Goal: Task Accomplishment & Management: Manage account settings

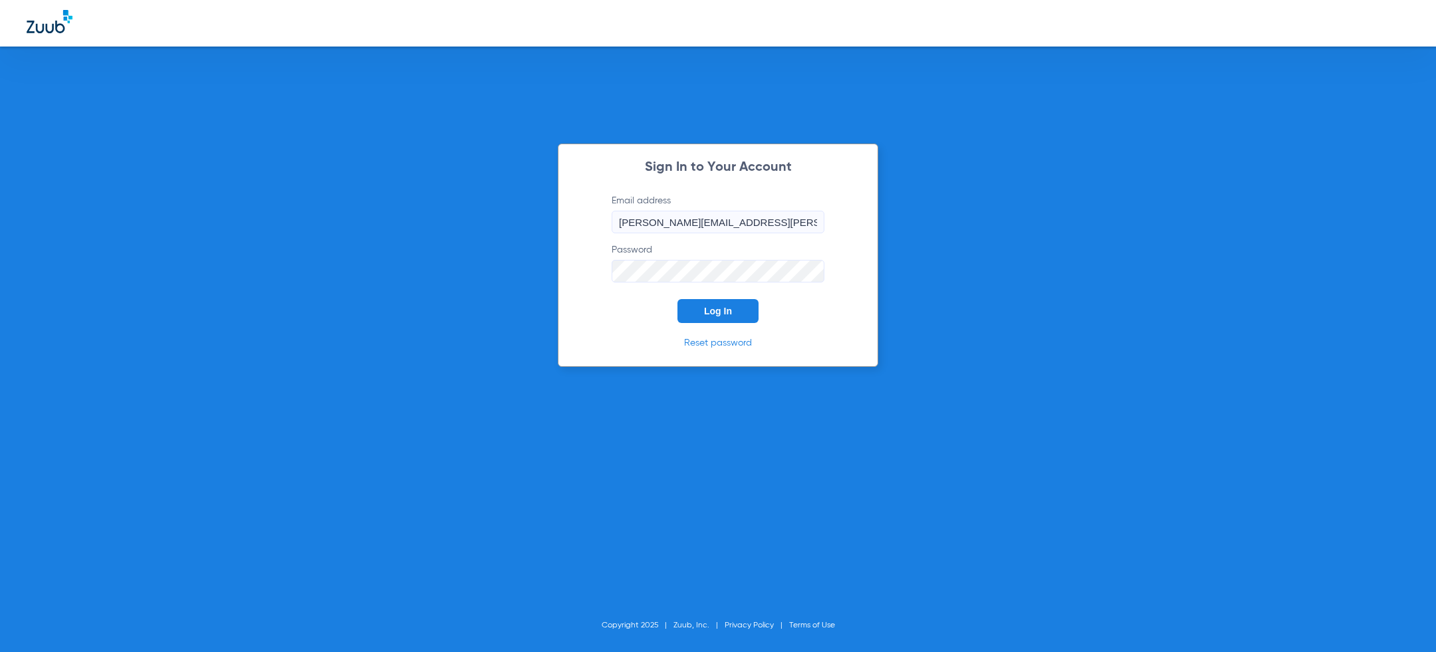
click at [731, 314] on span "Log In" at bounding box center [718, 311] width 28 height 11
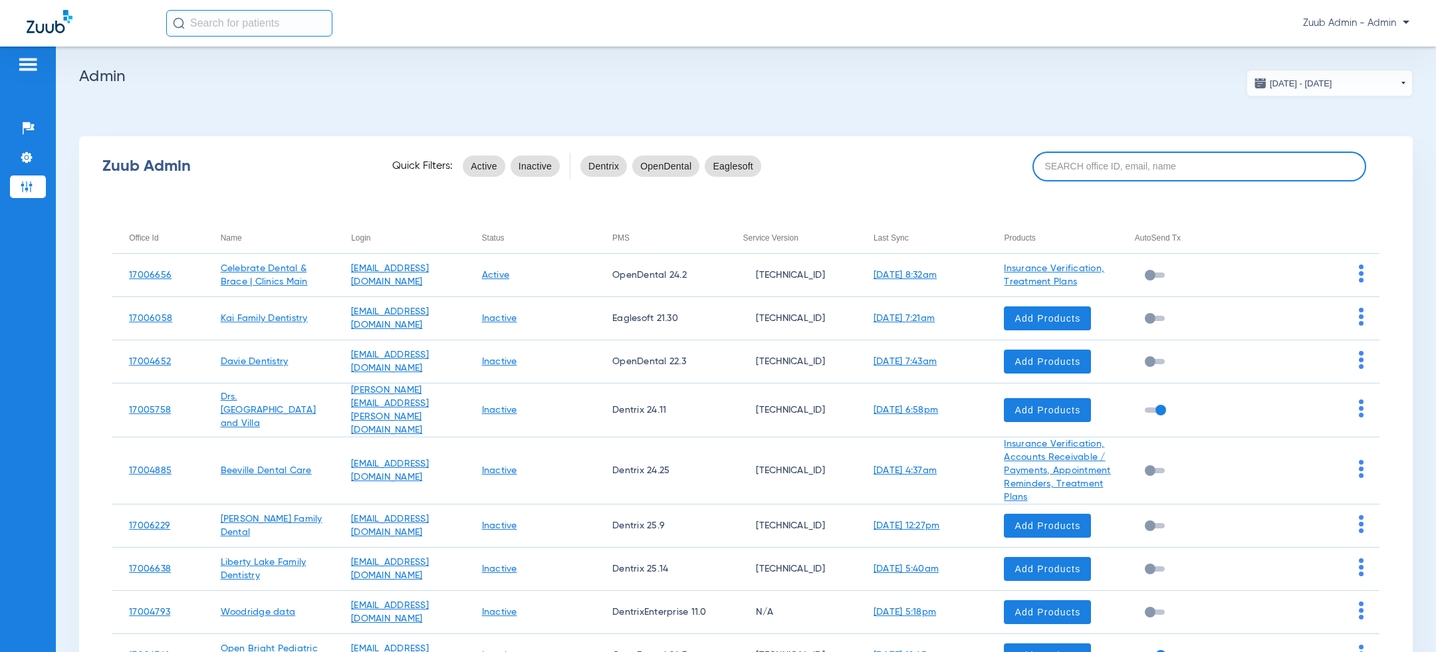
click at [1119, 166] on input at bounding box center [1199, 167] width 334 height 30
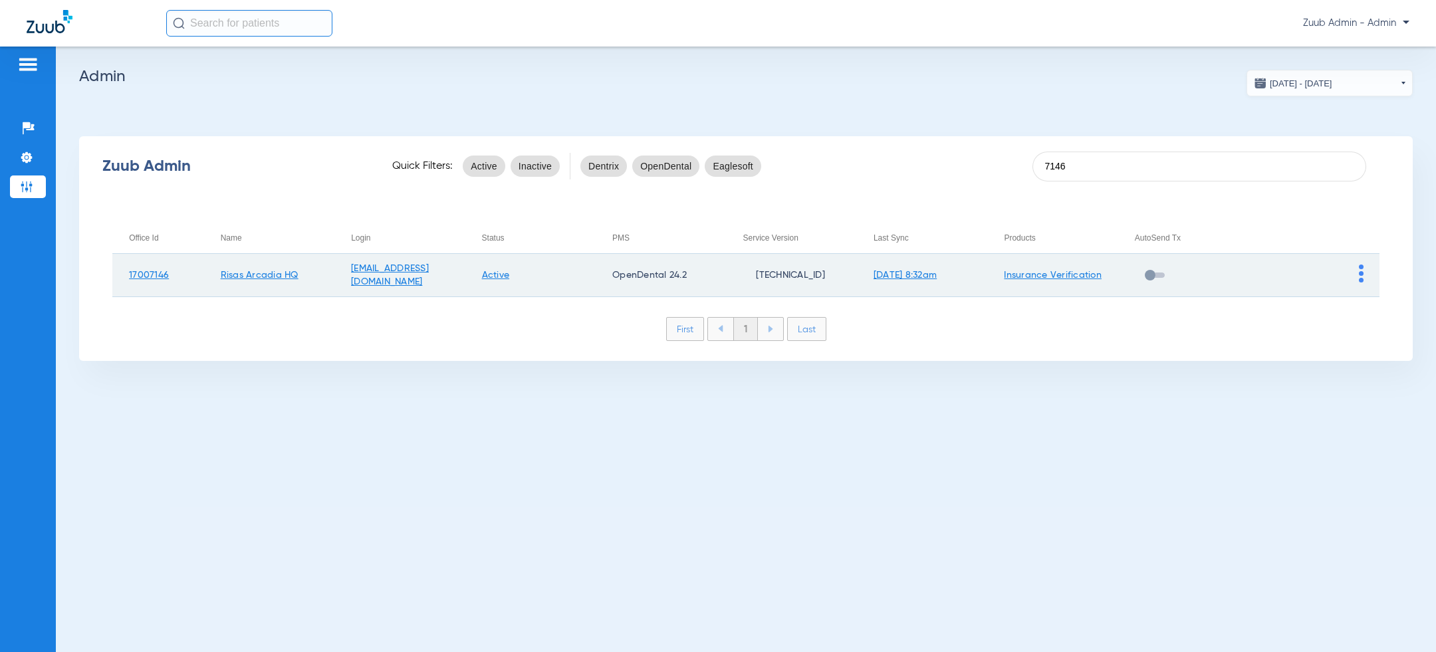
type input "7146"
click at [1361, 276] on img at bounding box center [1361, 274] width 5 height 18
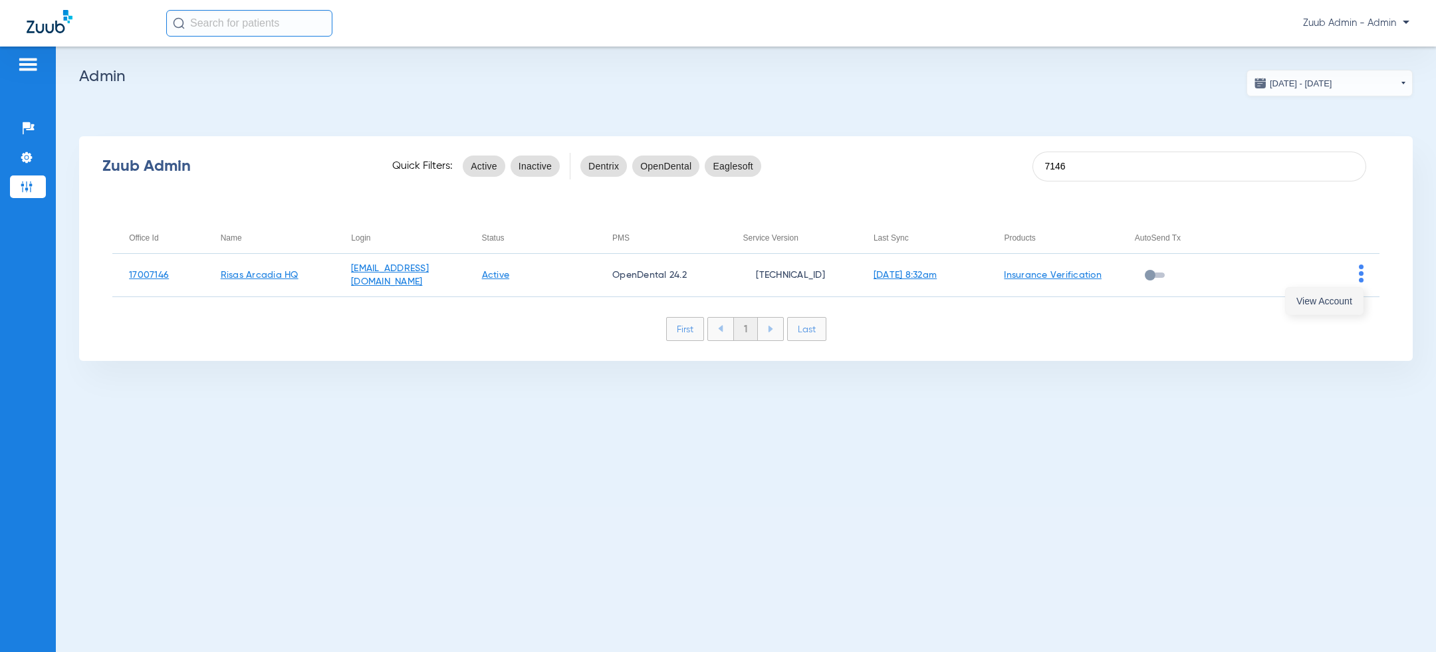
click at [1329, 302] on span "View Account" at bounding box center [1324, 300] width 56 height 9
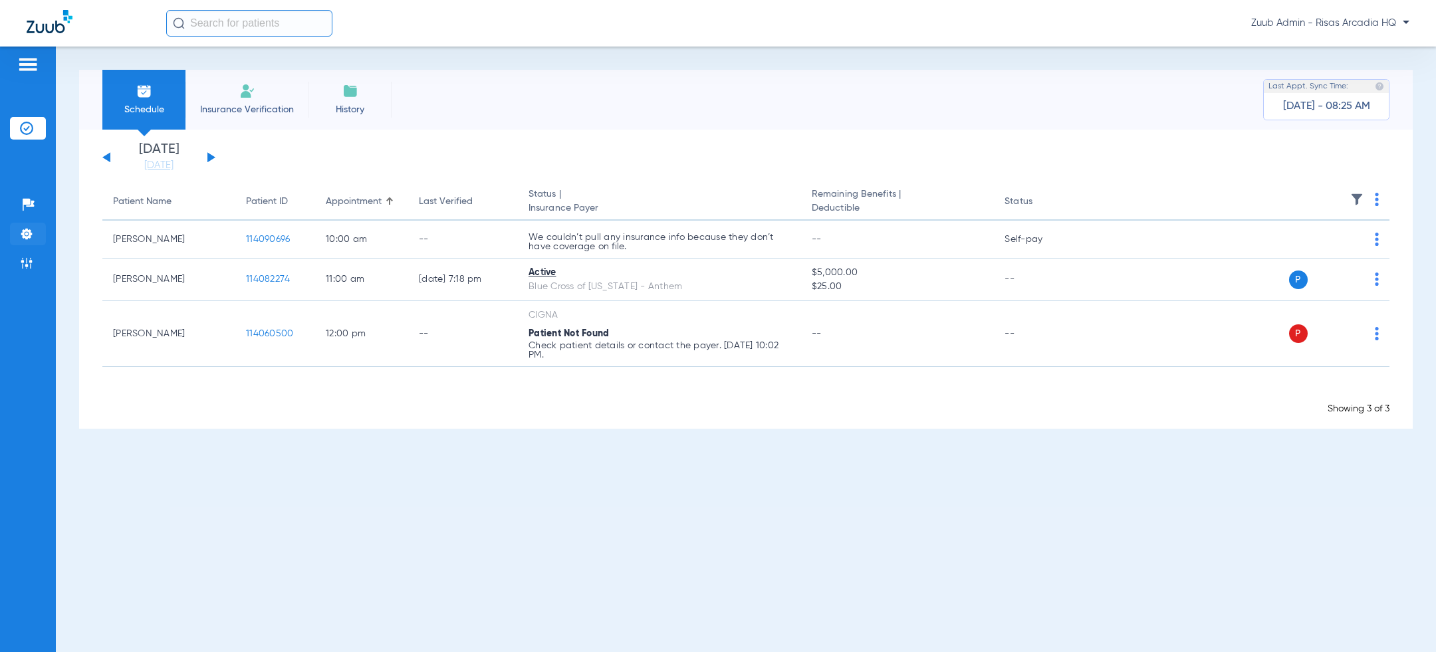
click at [31, 230] on img at bounding box center [26, 233] width 13 height 13
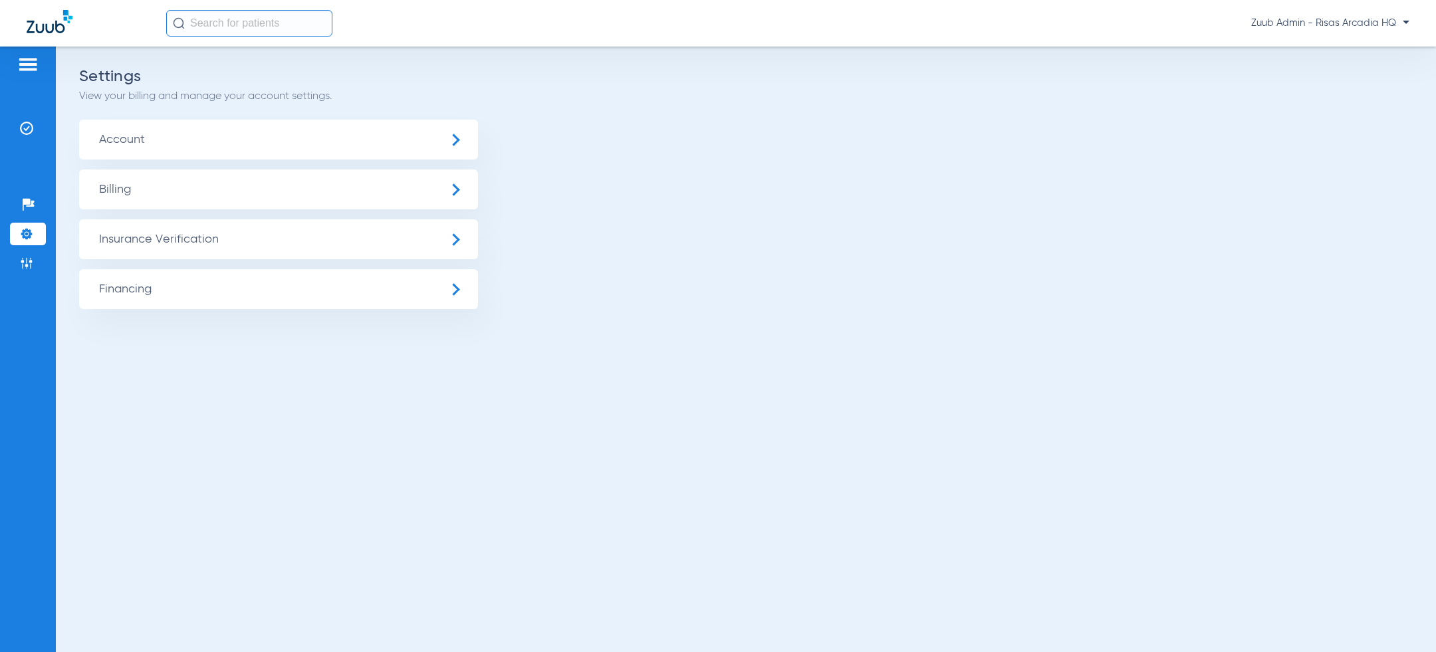
click at [175, 239] on span "Insurance Verification" at bounding box center [278, 239] width 399 height 40
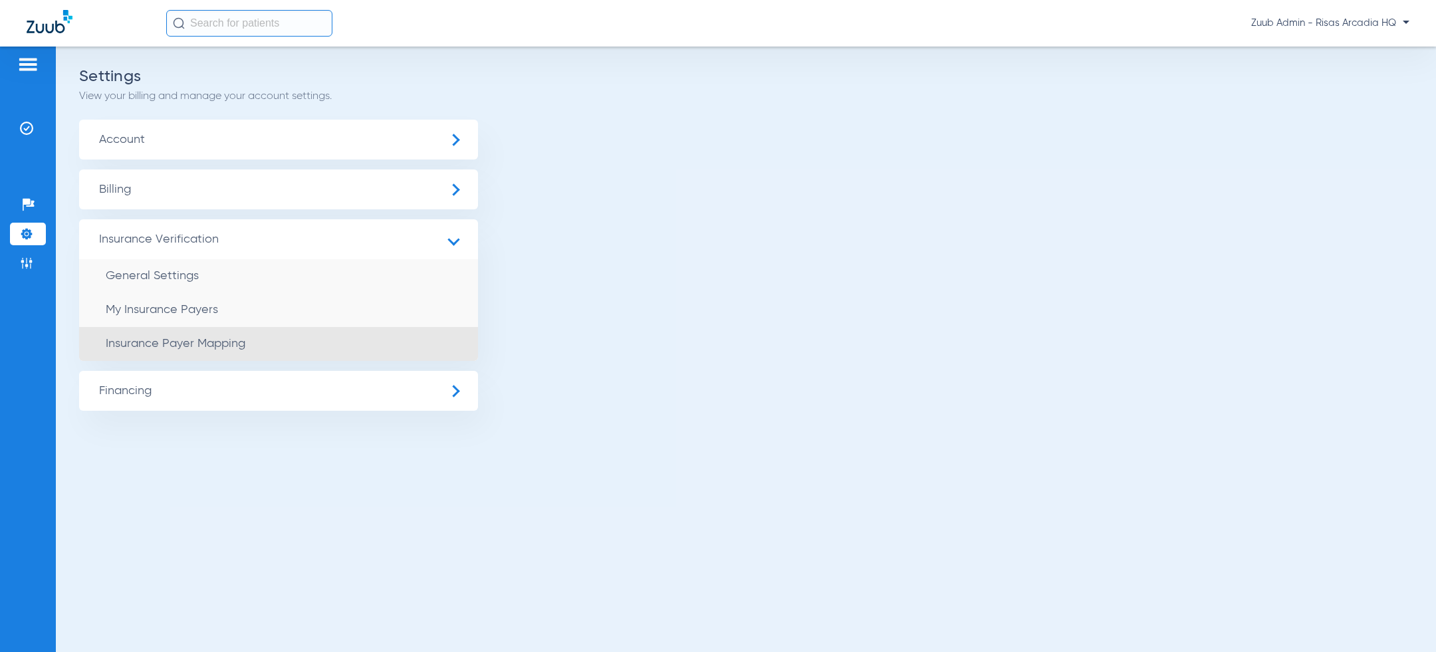
click at [187, 349] on span "Insurance Payer Mapping" at bounding box center [176, 344] width 140 height 12
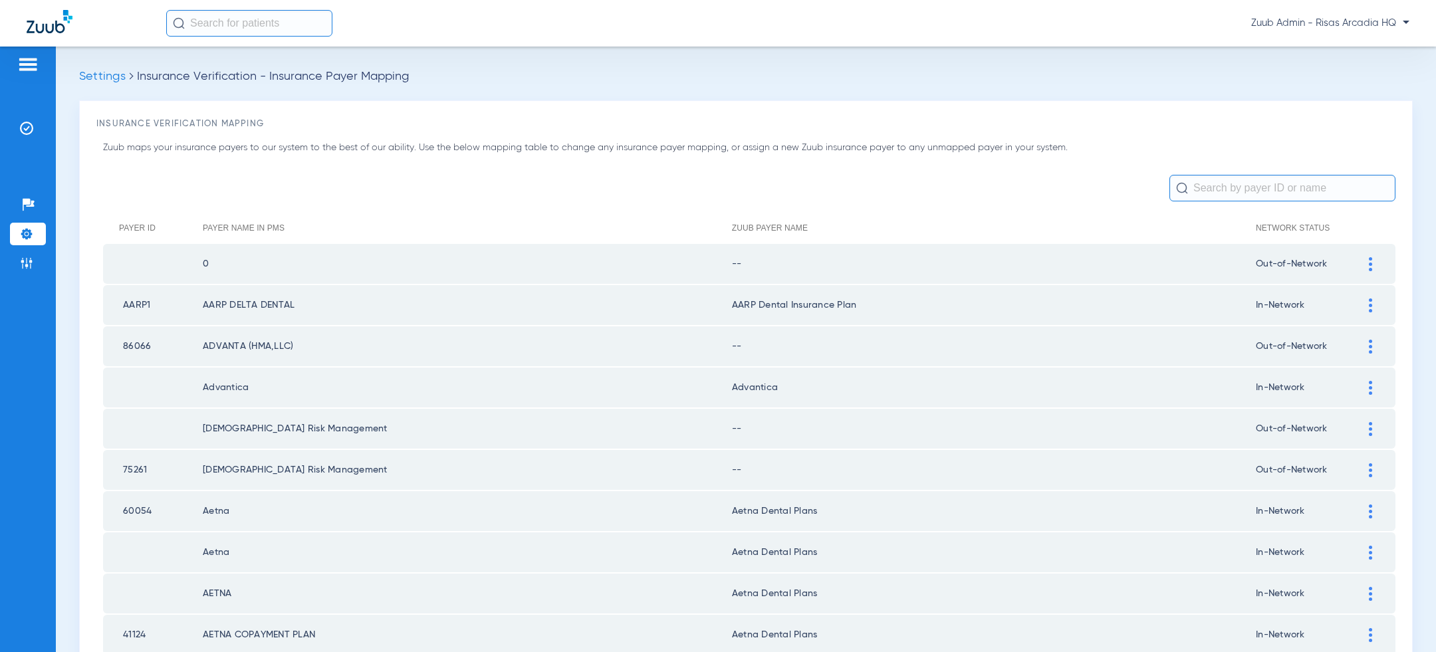
click at [1273, 183] on input "text" at bounding box center [1282, 188] width 226 height 27
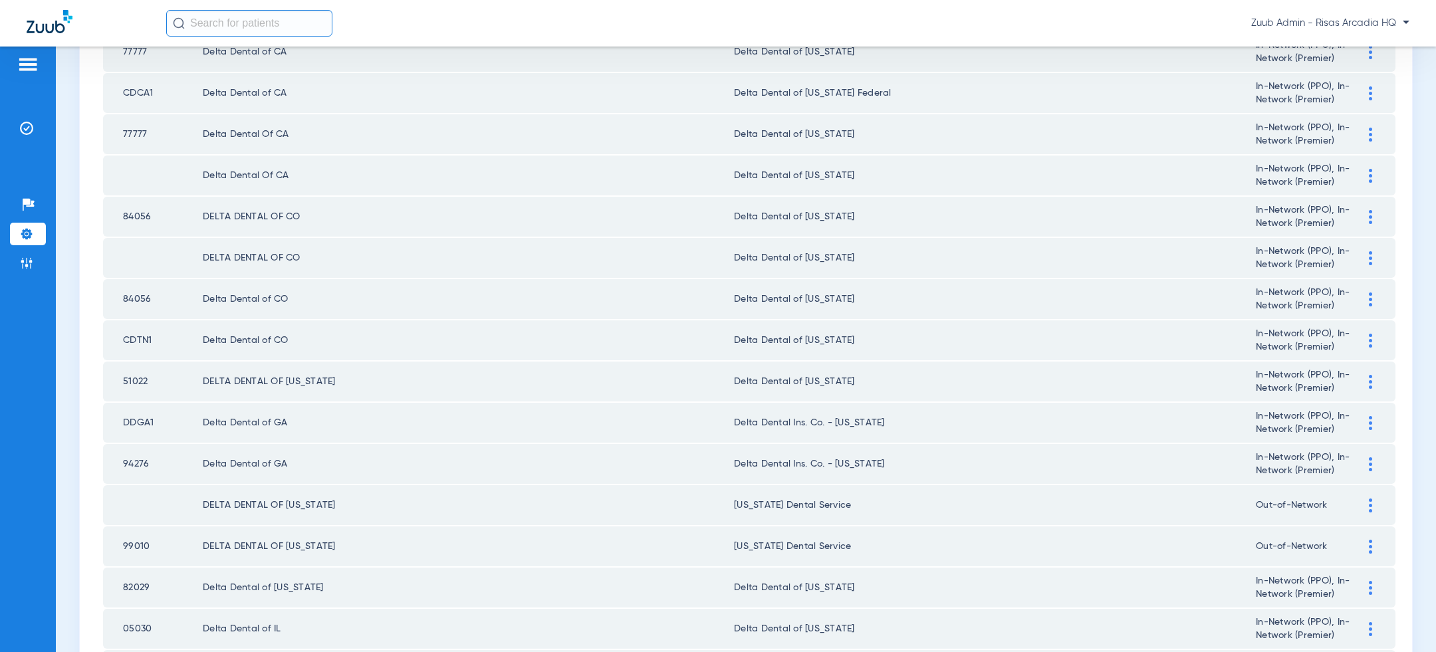
scroll to position [1733, 0]
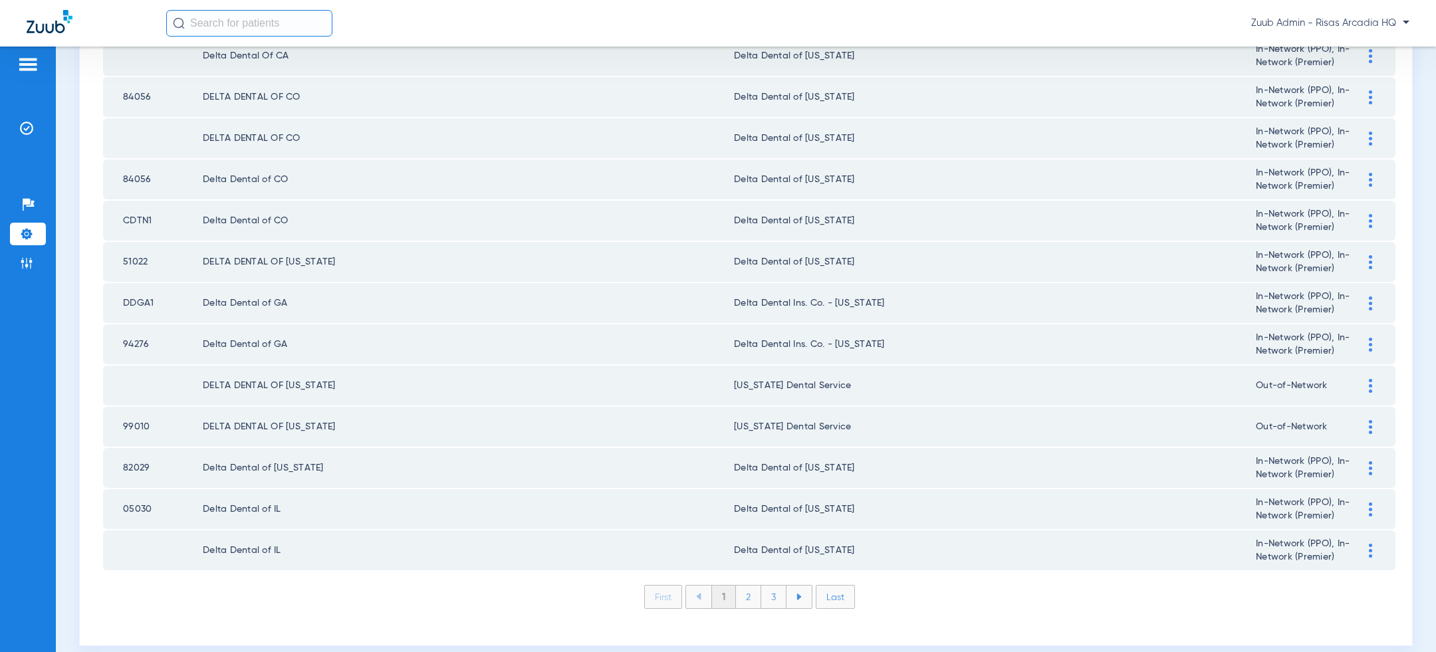
click at [747, 586] on li "2" at bounding box center [748, 597] width 25 height 23
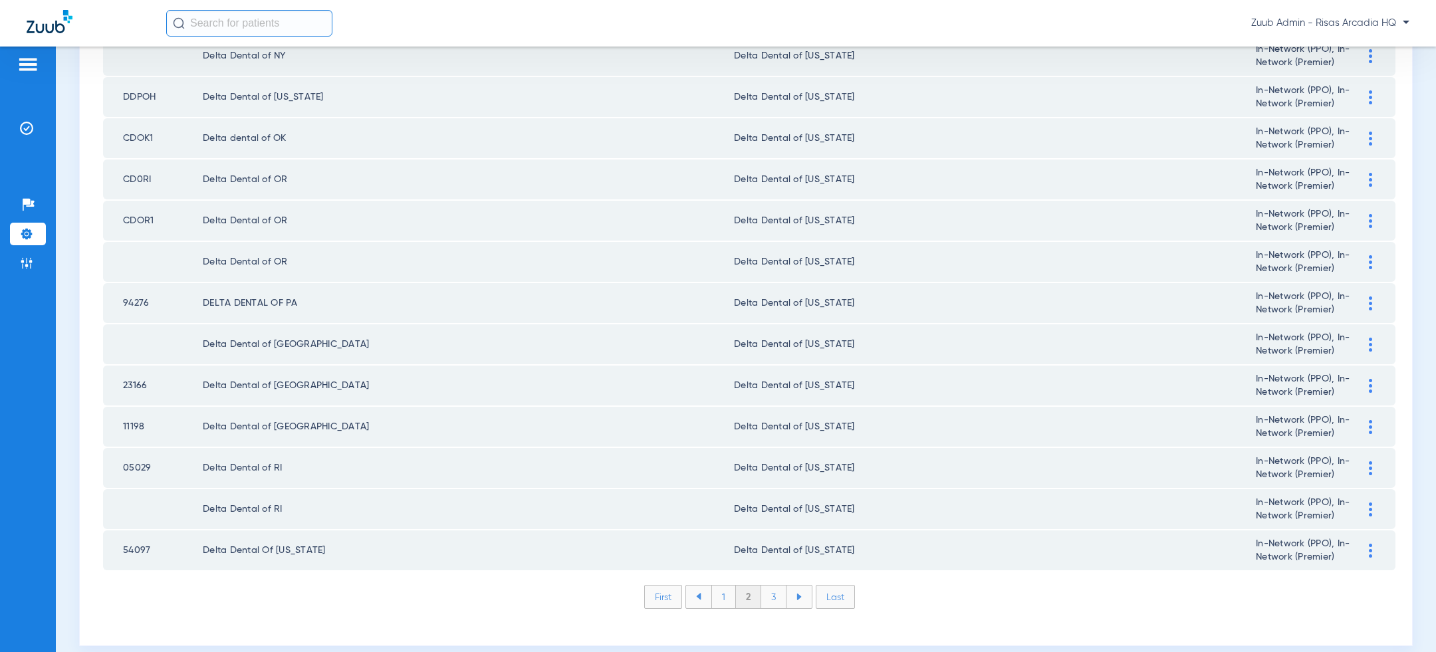
click at [791, 586] on li at bounding box center [798, 597] width 25 height 23
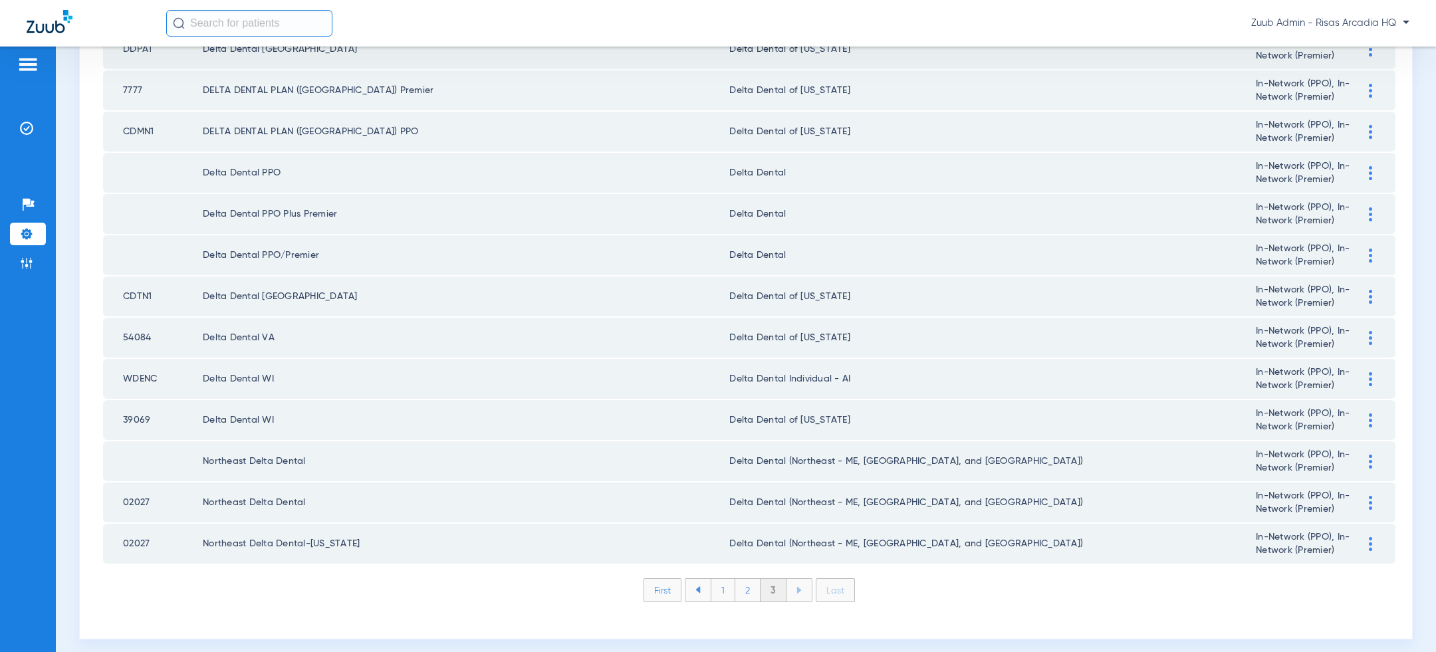
scroll to position [0, 0]
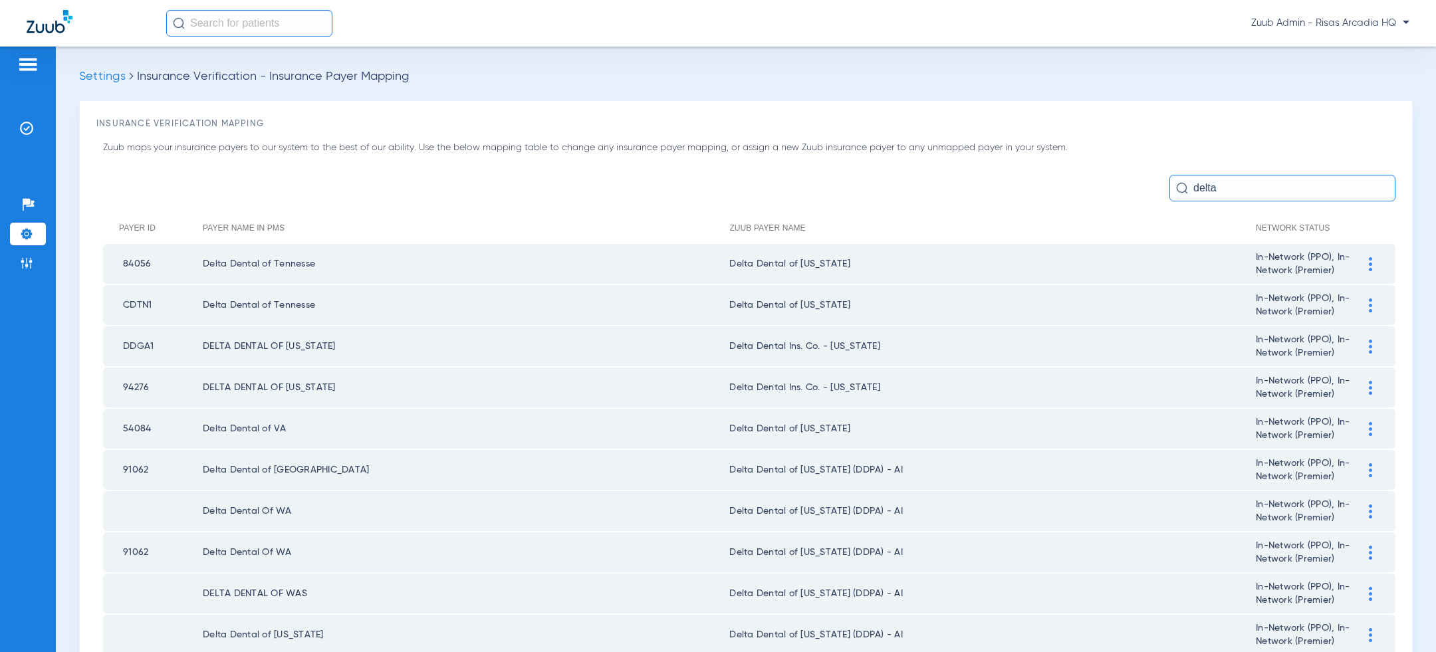
click at [1222, 185] on input "delta" at bounding box center [1282, 188] width 226 height 27
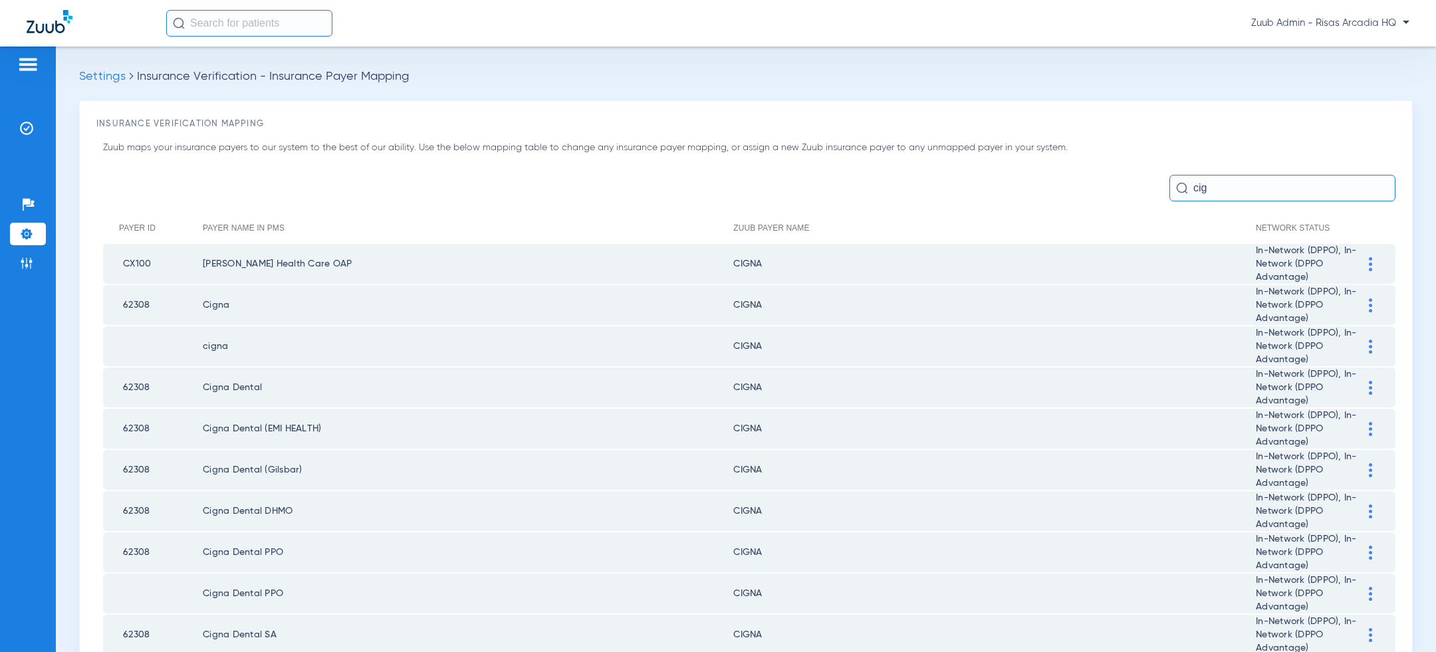
type input "cig"
click at [1328, 19] on span "Zuub Admin - Risas Arcadia HQ" at bounding box center [1330, 23] width 158 height 13
click at [1366, 45] on span "Log out" at bounding box center [1371, 47] width 52 height 9
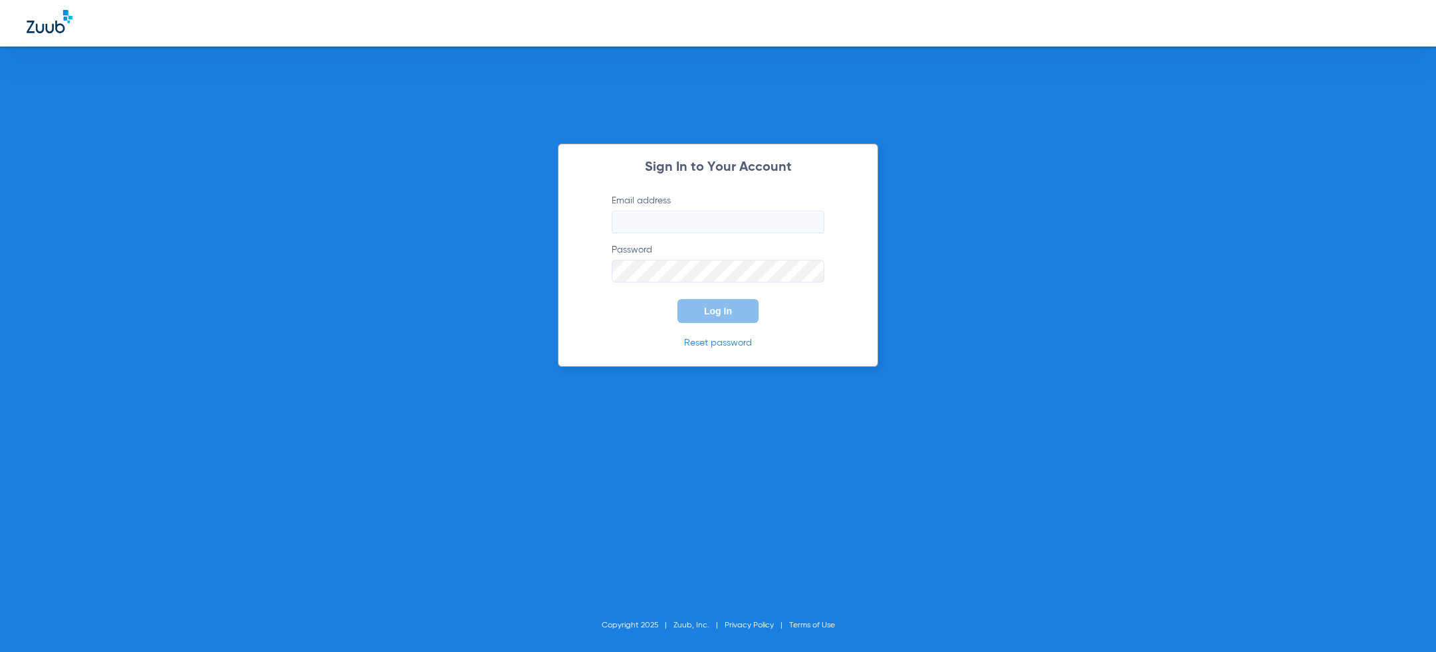
type input "[PERSON_NAME][EMAIL_ADDRESS][PERSON_NAME][DOMAIN_NAME]"
click at [417, 229] on div "Sign In to Your Account Email address [PERSON_NAME][EMAIL_ADDRESS][PERSON_NAME]…" at bounding box center [718, 326] width 1436 height 652
click at [711, 315] on span "Log In" at bounding box center [718, 311] width 28 height 11
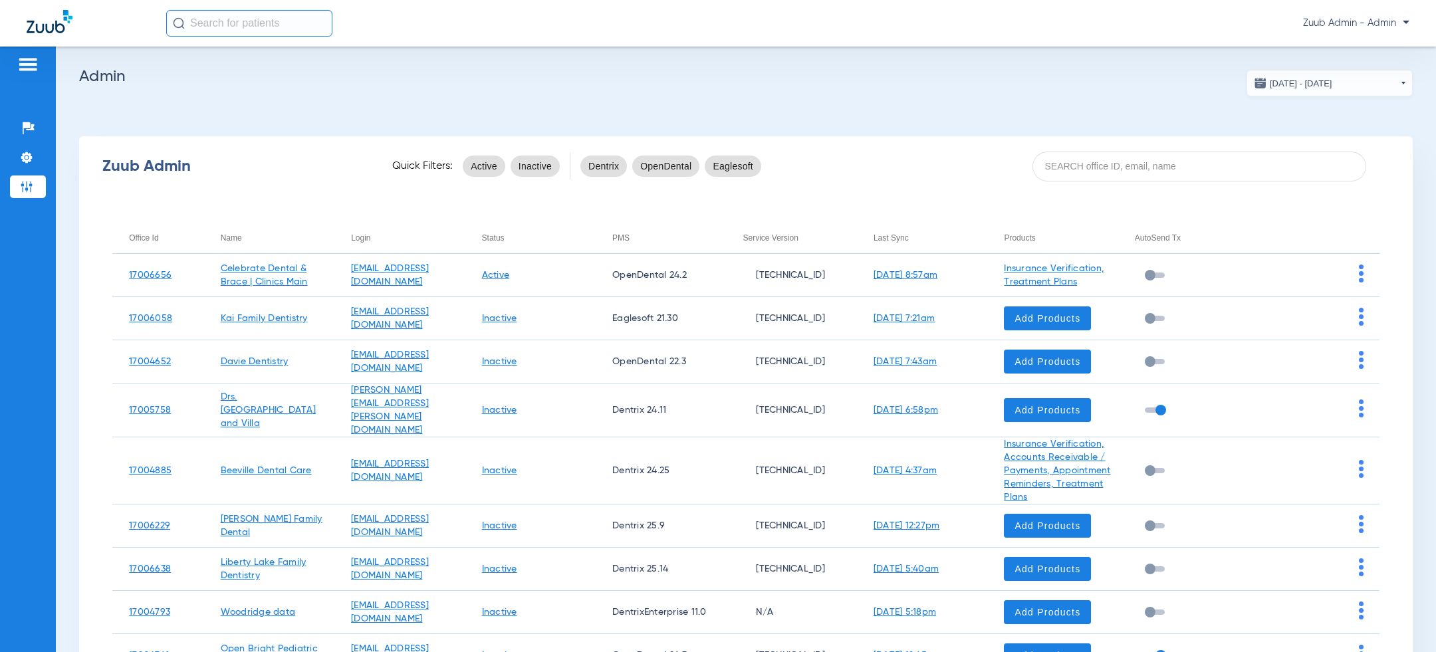
click at [526, 98] on app-admin-dashboard "[DATE] - [DATE] [DATE] Su Mo Tu We Th Fr Sa 27 28 29 30 31 1 2 3 4 5 6 7 8 9 10…" at bounding box center [745, 427] width 1333 height 715
